Goal: Task Accomplishment & Management: Use online tool/utility

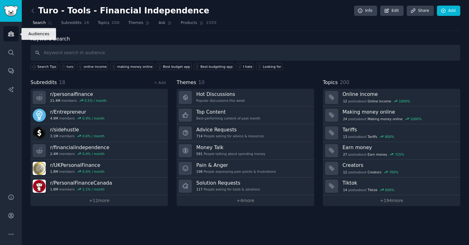
click at [13, 34] on icon "Sidebar" at bounding box center [11, 34] width 6 height 4
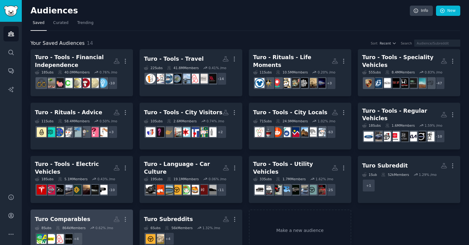
click at [85, 214] on h2 "Turo Comparables Custom Audience More" at bounding box center [82, 219] width 94 height 11
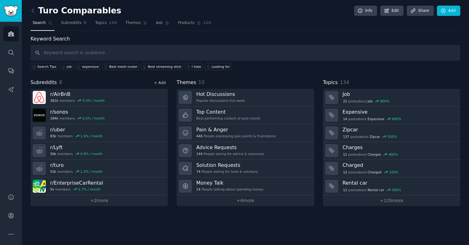
click at [163, 82] on link "+ Add" at bounding box center [160, 83] width 12 height 4
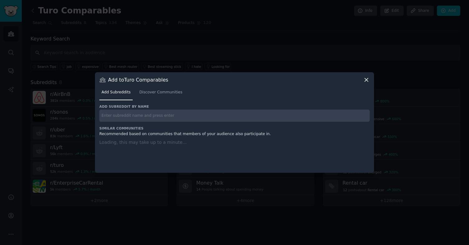
click at [165, 126] on h3 "Similar Communities" at bounding box center [234, 128] width 270 height 4
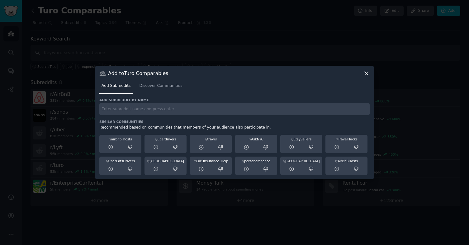
click at [161, 111] on input "text" at bounding box center [234, 109] width 270 height 12
type input "comcast_xfinity"
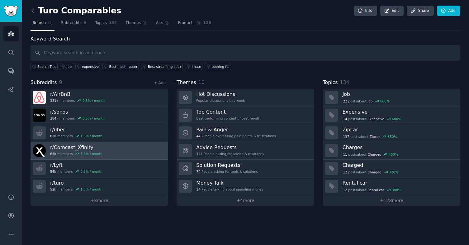
click at [130, 149] on link "r/ Comcast_Xfinity 65k members 1.6 % / month" at bounding box center [98, 151] width 137 height 18
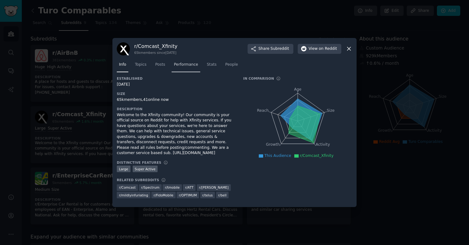
click at [196, 63] on span "Performance" at bounding box center [186, 65] width 24 height 6
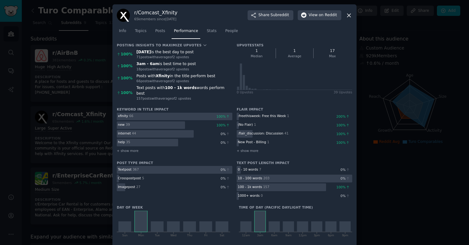
scroll to position [2, 0]
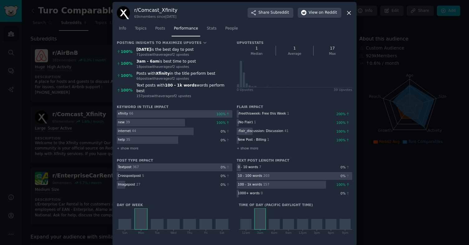
click at [348, 13] on icon at bounding box center [348, 12] width 3 height 3
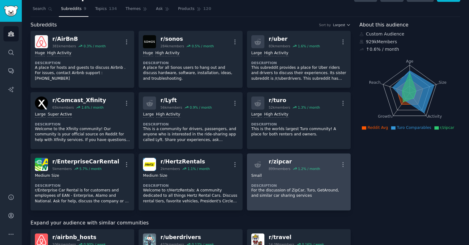
scroll to position [20, 0]
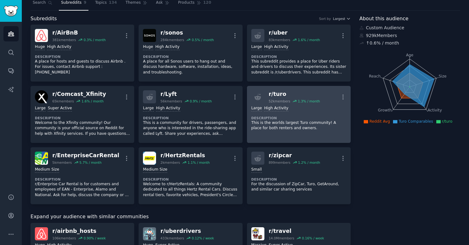
click at [283, 137] on link "r/ turo 52k members 1.3 % / month More Large High Activity Description This is …" at bounding box center [299, 114] width 104 height 57
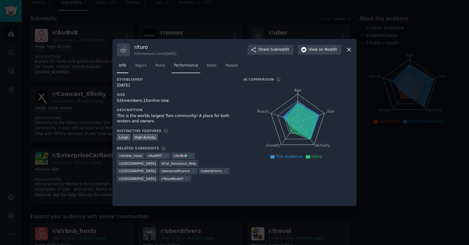
click at [190, 69] on link "Performance" at bounding box center [185, 67] width 29 height 13
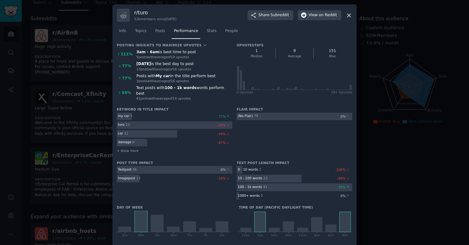
scroll to position [2, 0]
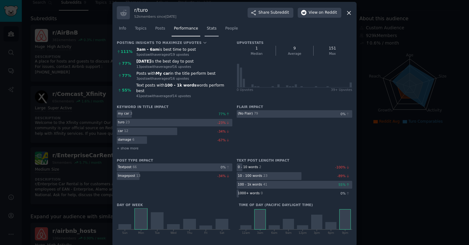
click at [208, 26] on span "Stats" at bounding box center [212, 29] width 10 height 6
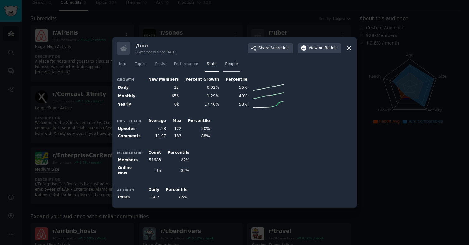
click at [223, 68] on link "People" at bounding box center [231, 65] width 17 height 13
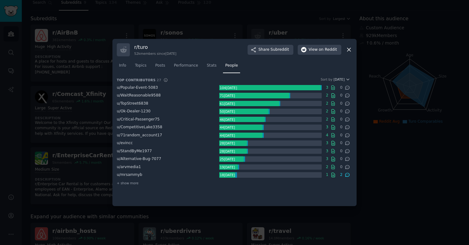
click at [348, 49] on icon at bounding box center [348, 49] width 3 height 3
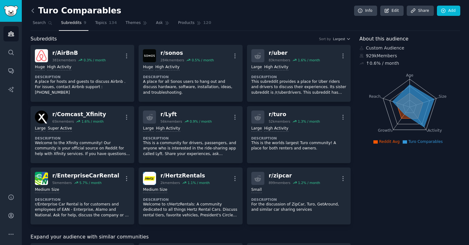
click at [34, 11] on icon at bounding box center [33, 10] width 7 height 7
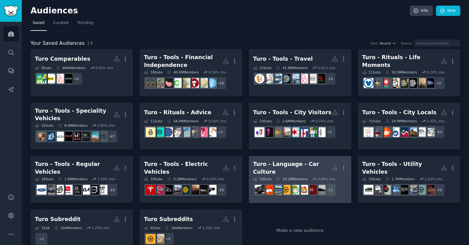
click at [272, 165] on div "Turo - Language - Car Culture" at bounding box center [292, 167] width 78 height 15
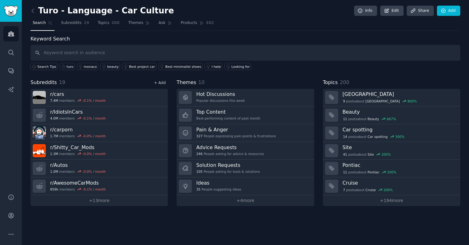
click at [159, 82] on link "+ Add" at bounding box center [160, 83] width 12 height 4
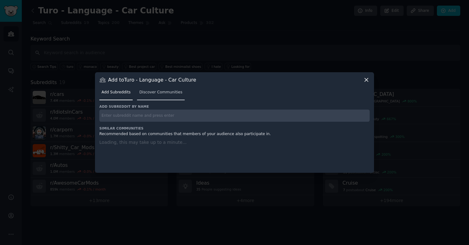
click at [160, 94] on span "Discover Communities" at bounding box center [160, 93] width 43 height 6
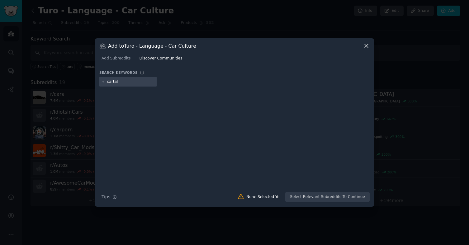
type input "cartalk"
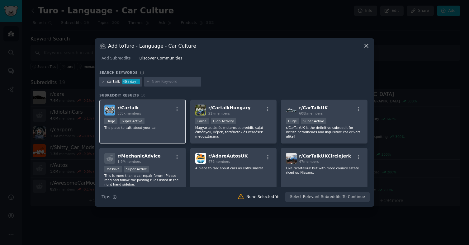
click at [169, 116] on div "r/ Cartalk 833k members Huge Super Active The place to talk about your car" at bounding box center [142, 122] width 87 height 44
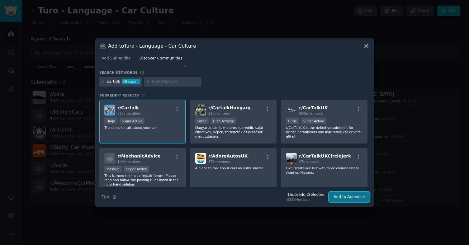
click at [355, 196] on button "Add to Audience" at bounding box center [349, 197] width 41 height 11
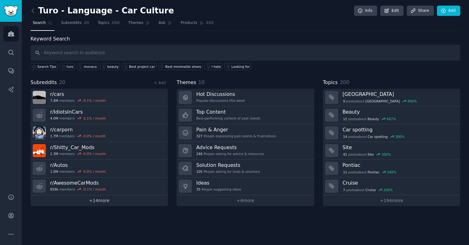
click at [106, 203] on link "+ 14 more" at bounding box center [98, 200] width 137 height 11
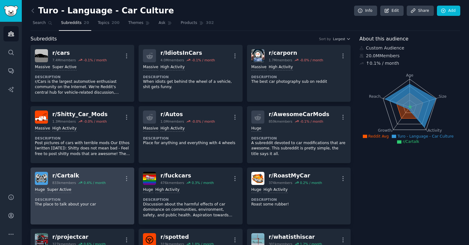
click at [119, 203] on p "The place to talk about your car" at bounding box center [82, 205] width 95 height 6
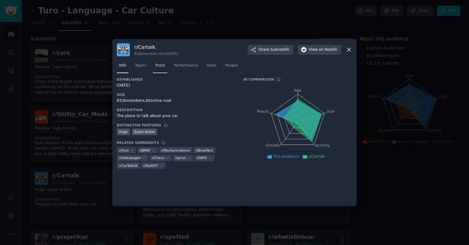
click at [159, 67] on span "Posts" at bounding box center [160, 66] width 10 height 6
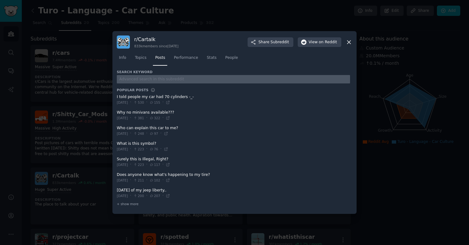
click at [167, 76] on input "text" at bounding box center [233, 79] width 233 height 8
type input "turo"
